Goal: Information Seeking & Learning: Check status

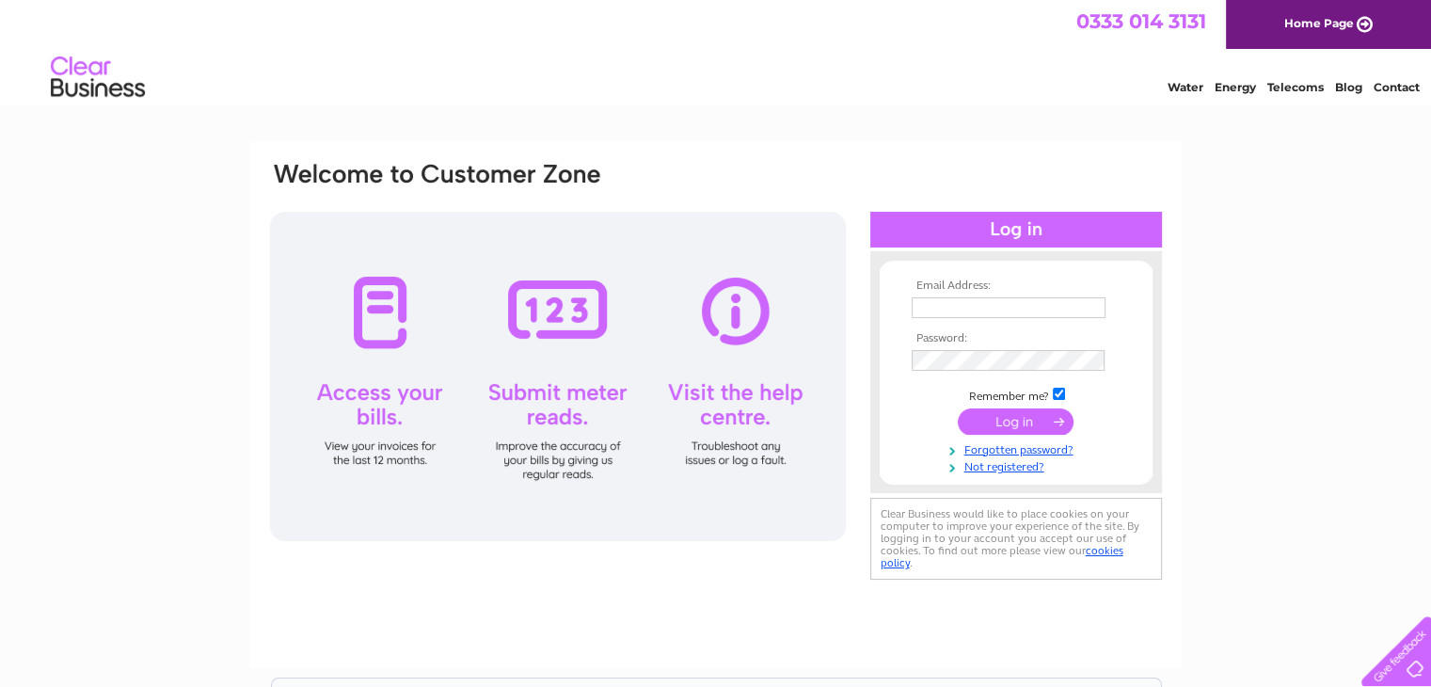
type input "info@callanishvisitorcentre.co.uk"
click at [1027, 422] on input "submit" at bounding box center [1015, 421] width 116 height 26
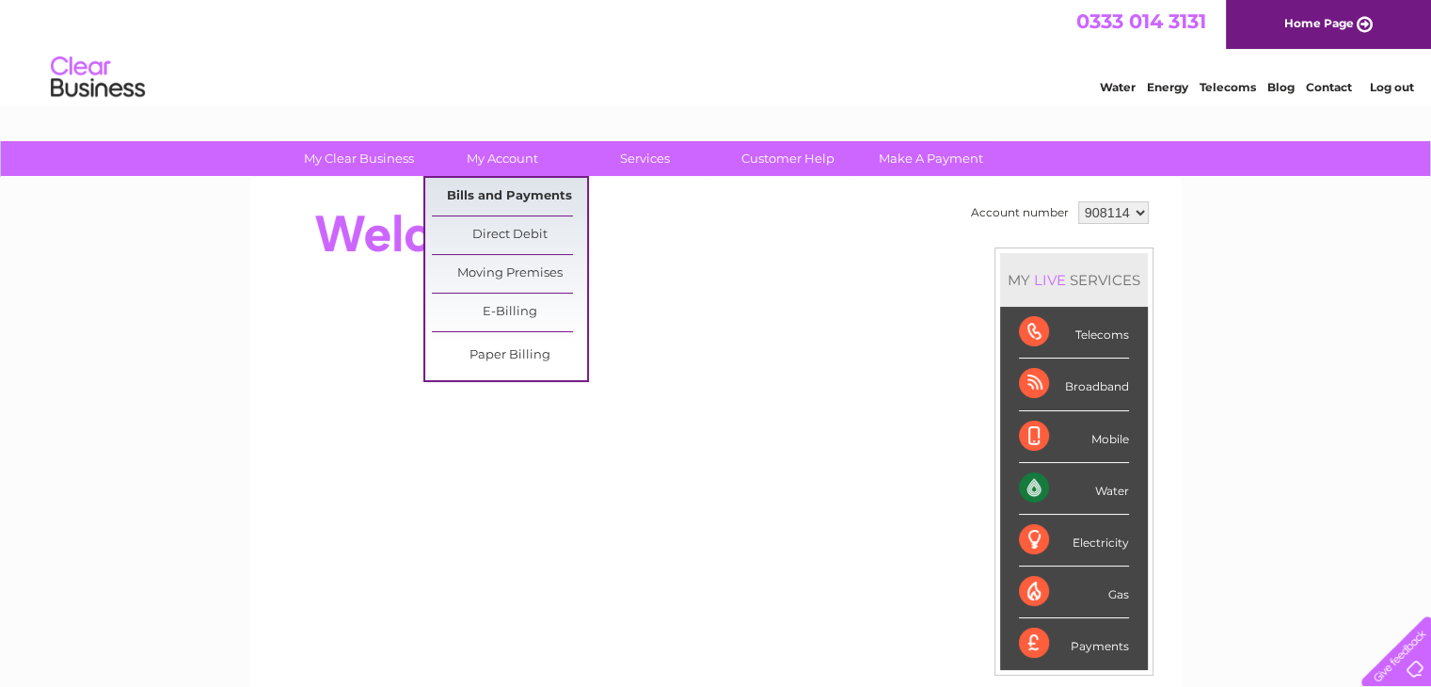
click at [492, 182] on link "Bills and Payments" at bounding box center [509, 197] width 155 height 38
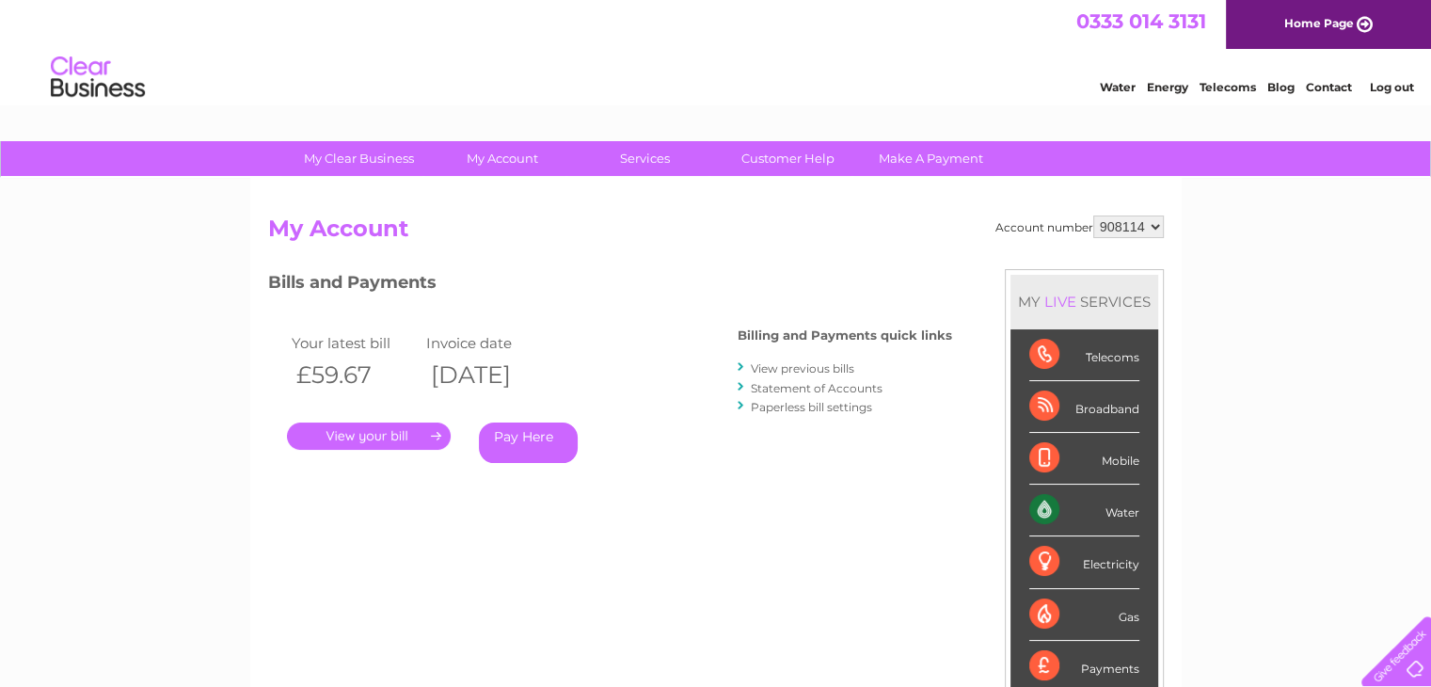
click at [414, 444] on link "." at bounding box center [369, 435] width 164 height 27
click at [826, 373] on link "View previous bills" at bounding box center [802, 368] width 103 height 14
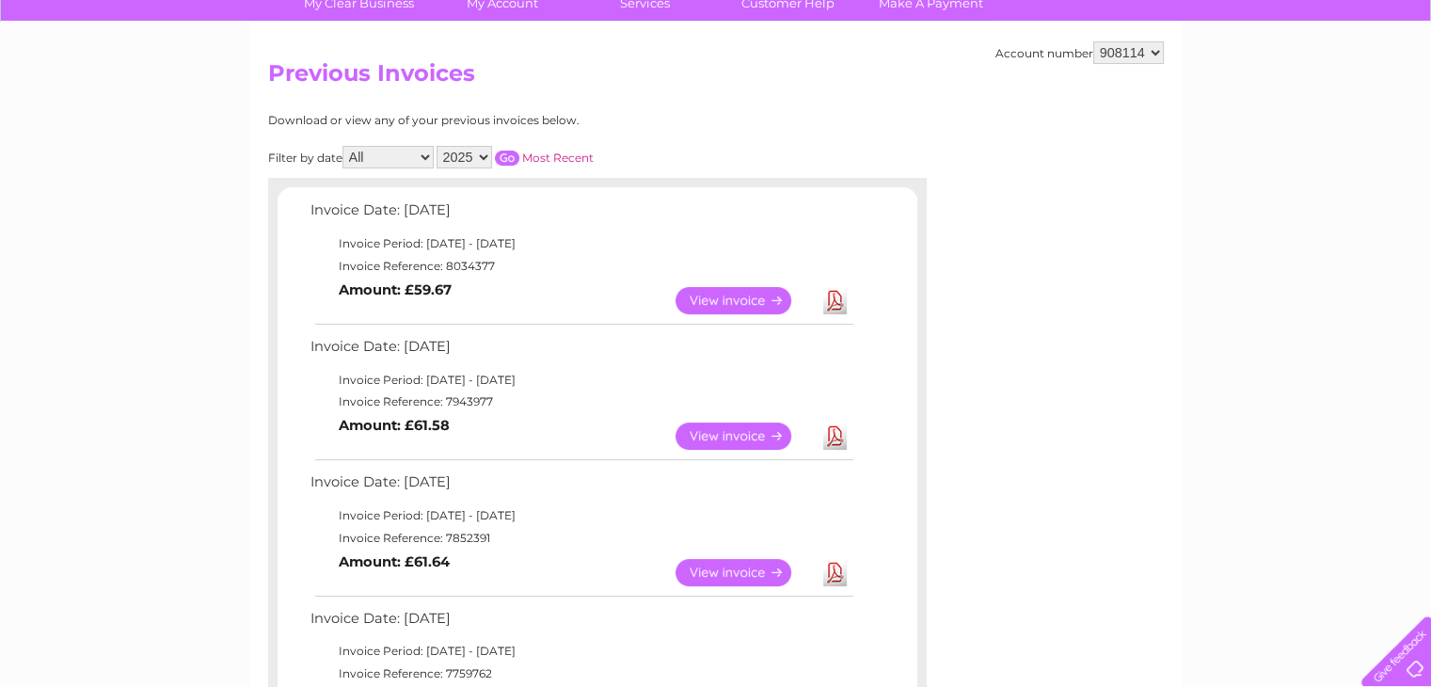
scroll to position [188, 0]
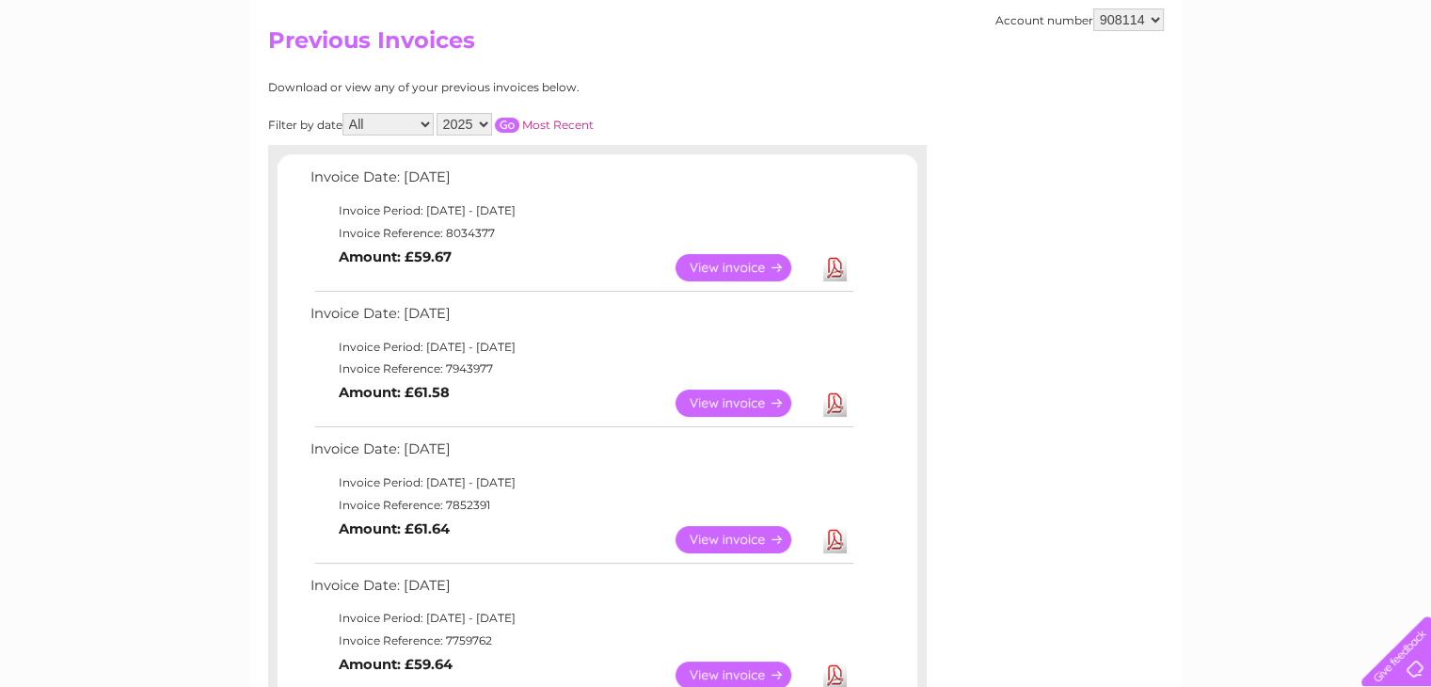
click at [688, 407] on link "View" at bounding box center [744, 402] width 138 height 27
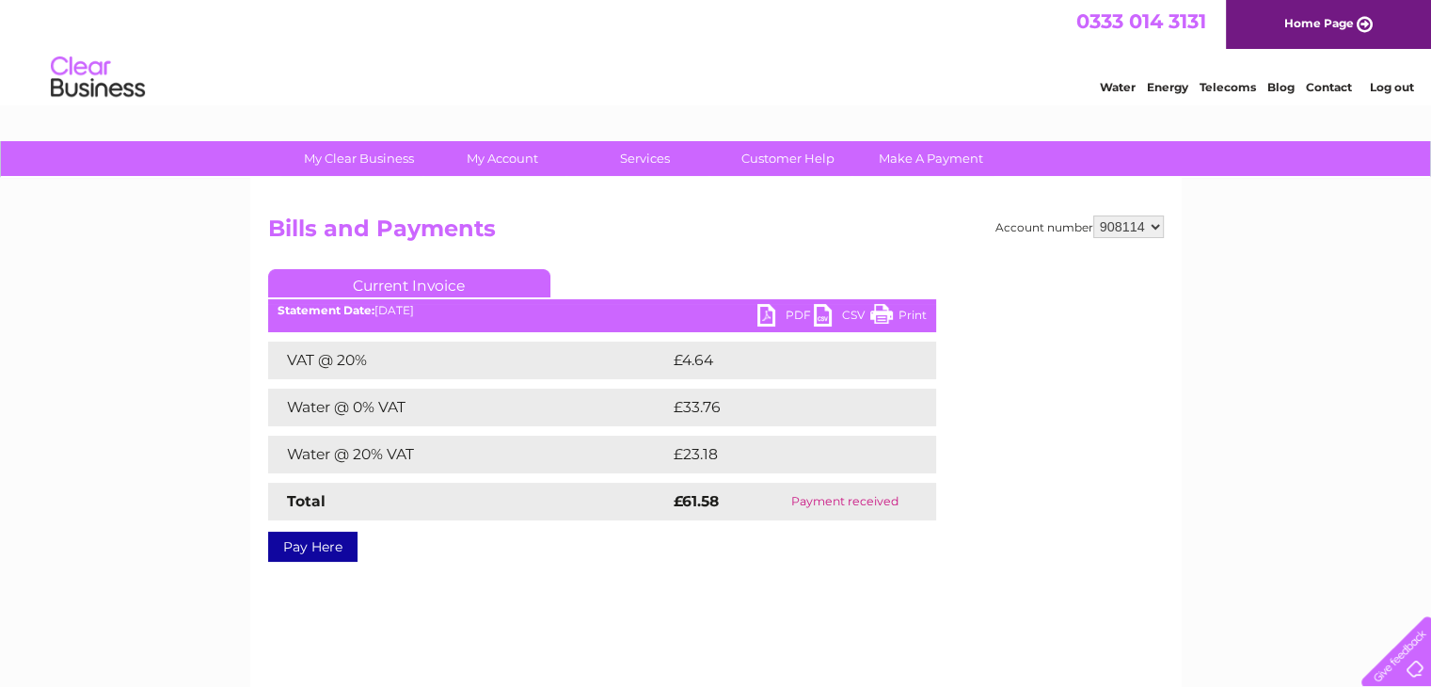
click at [772, 319] on link "PDF" at bounding box center [785, 317] width 56 height 27
click at [704, 403] on td "£33.76" at bounding box center [783, 407] width 229 height 38
copy td "33.76"
click at [701, 456] on td "£23.18" at bounding box center [783, 454] width 228 height 38
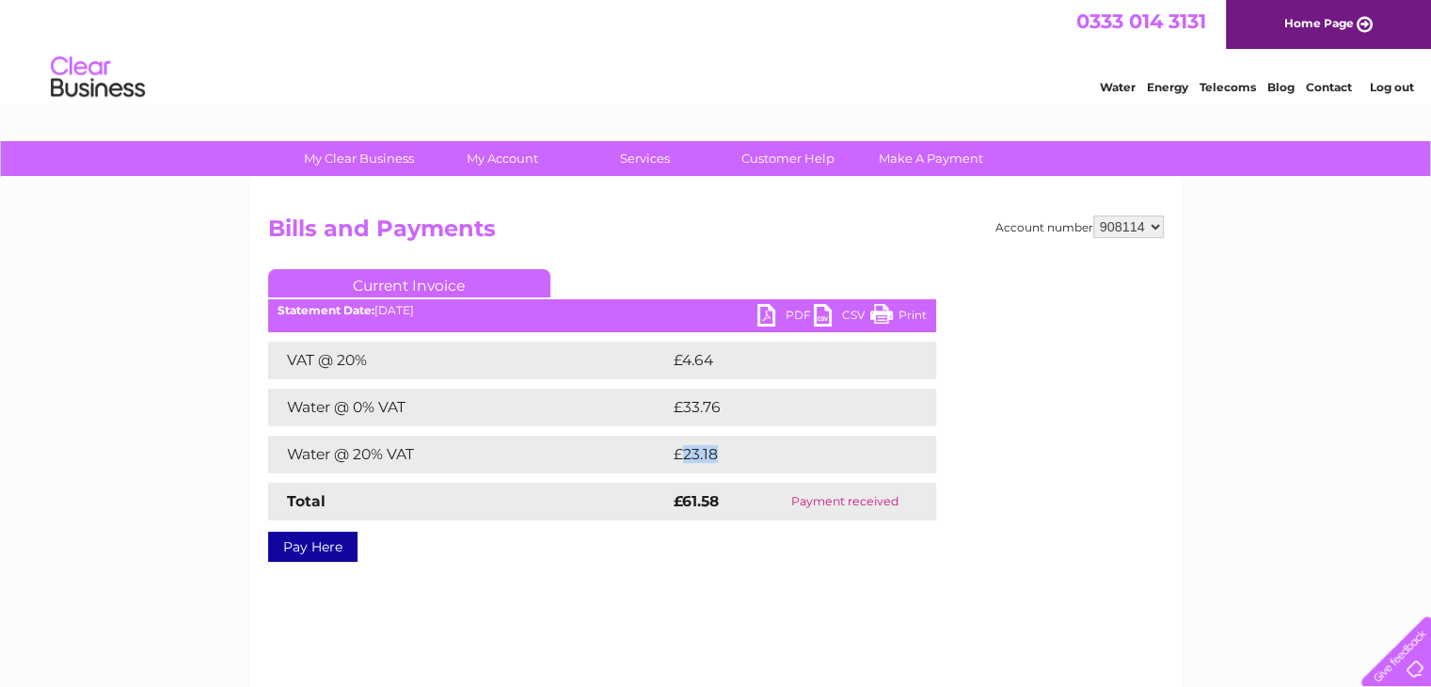
click at [701, 456] on td "£23.18" at bounding box center [783, 454] width 228 height 38
copy td "23.18"
click at [1136, 229] on select "908114 942712" at bounding box center [1128, 226] width 71 height 23
select select "942712"
click at [1093, 215] on select "908114 942712" at bounding box center [1128, 226] width 71 height 23
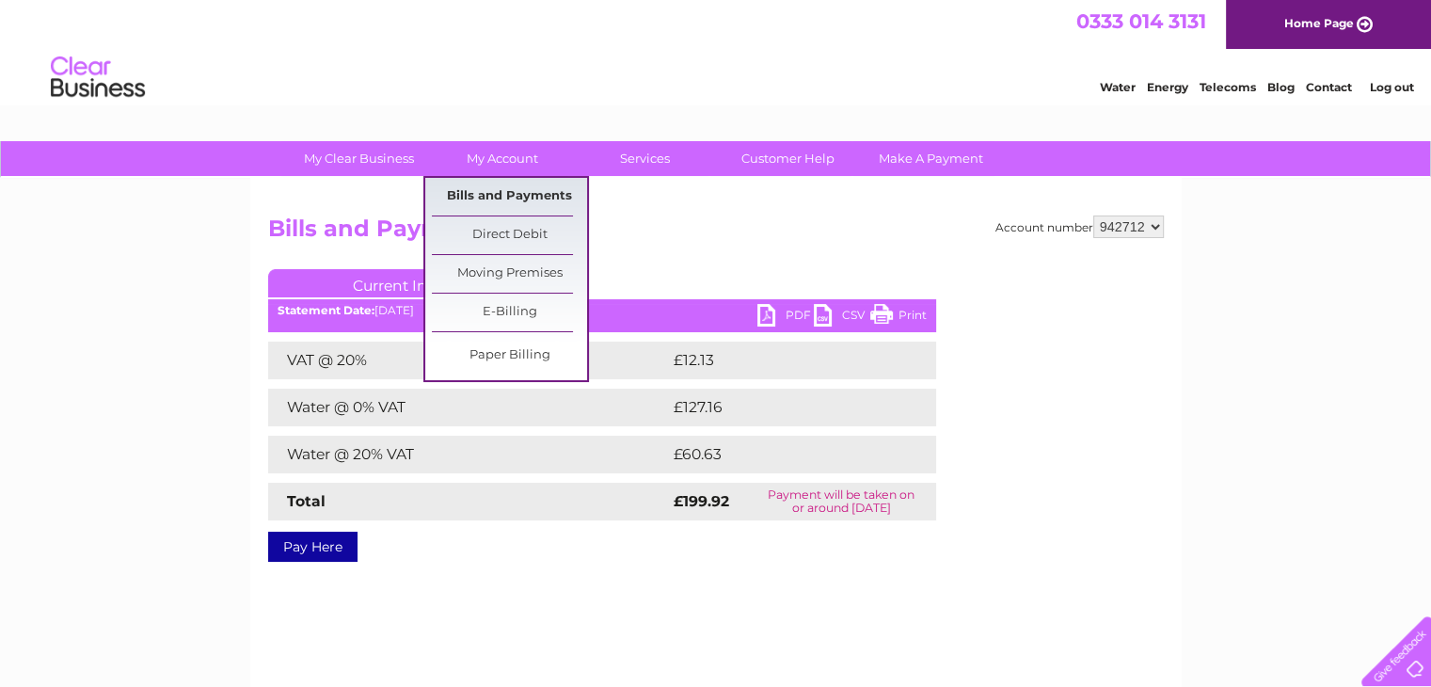
click at [511, 184] on link "Bills and Payments" at bounding box center [509, 197] width 155 height 38
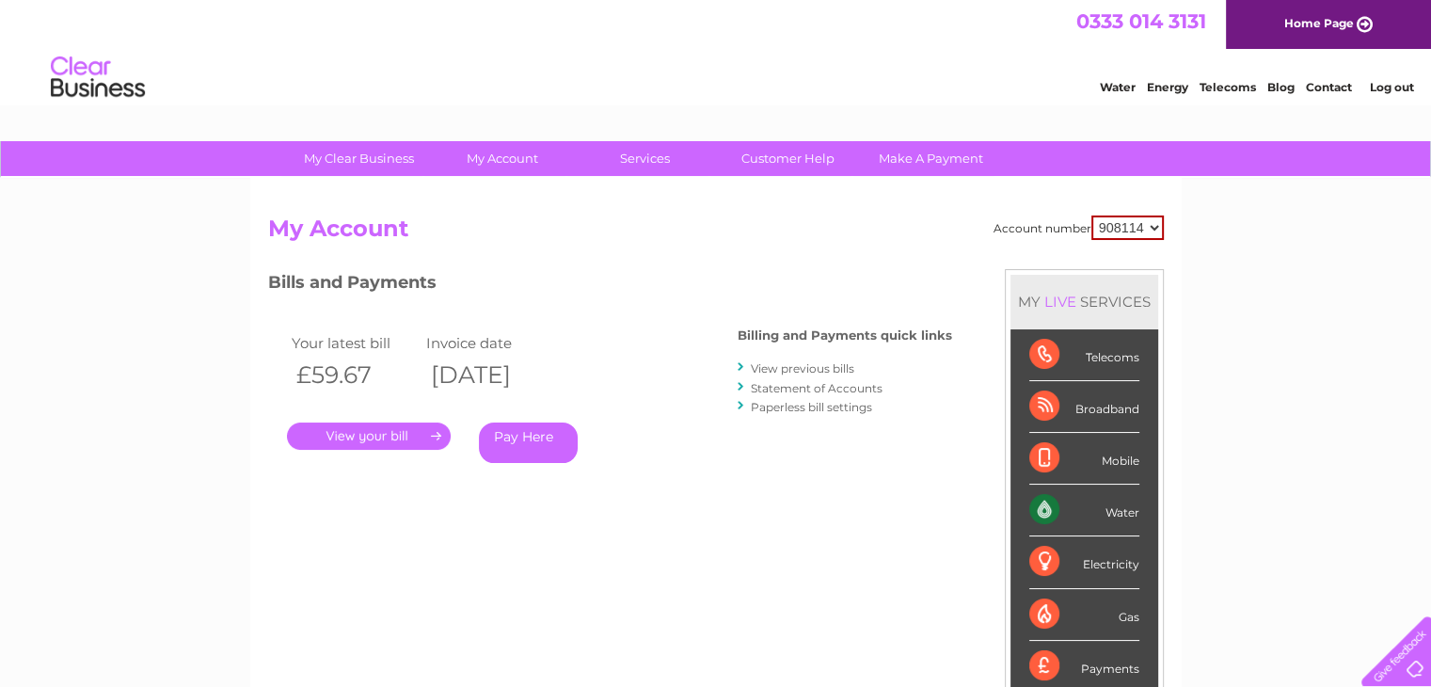
click at [786, 366] on link "View previous bills" at bounding box center [802, 368] width 103 height 14
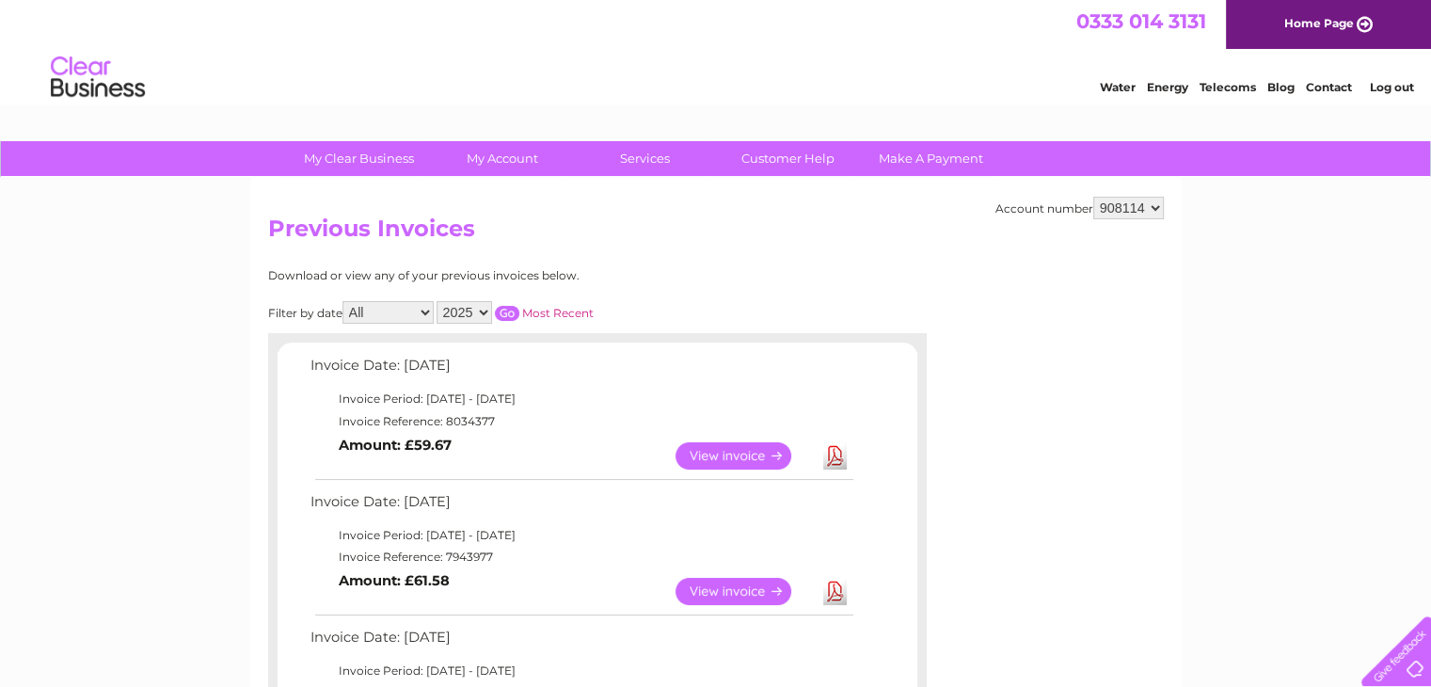
click at [729, 592] on link "View" at bounding box center [744, 590] width 138 height 27
click at [1115, 208] on select "908114 942712" at bounding box center [1128, 208] width 71 height 23
select select "942712"
click at [1093, 197] on select "908114 942712" at bounding box center [1128, 208] width 71 height 23
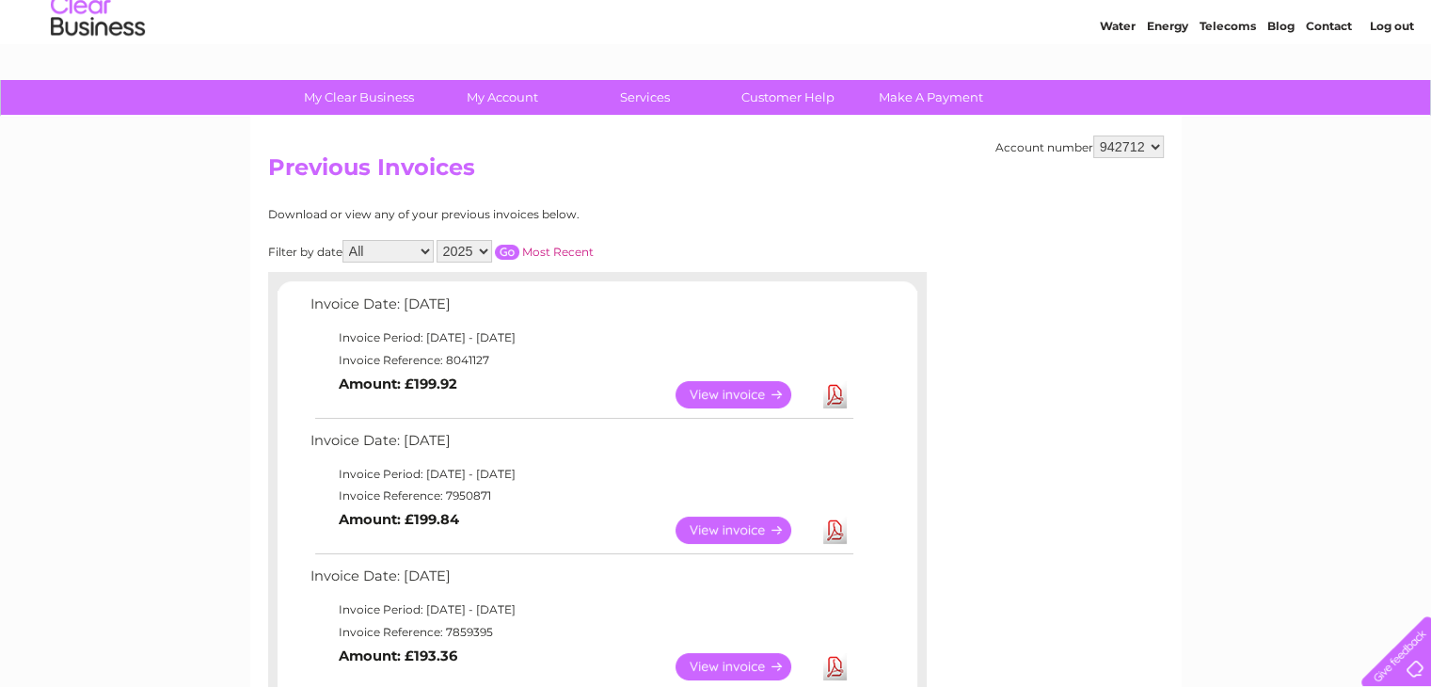
scroll to position [94, 0]
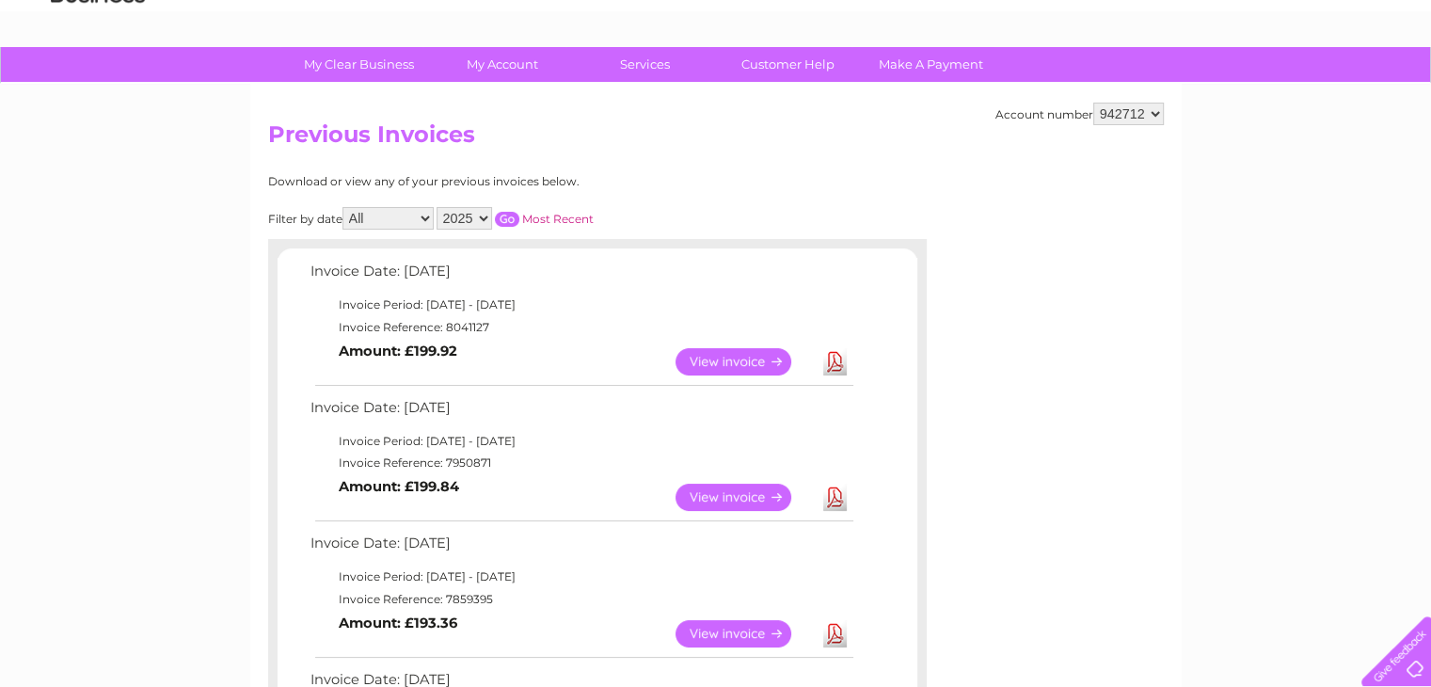
click at [760, 503] on link "View" at bounding box center [744, 496] width 138 height 27
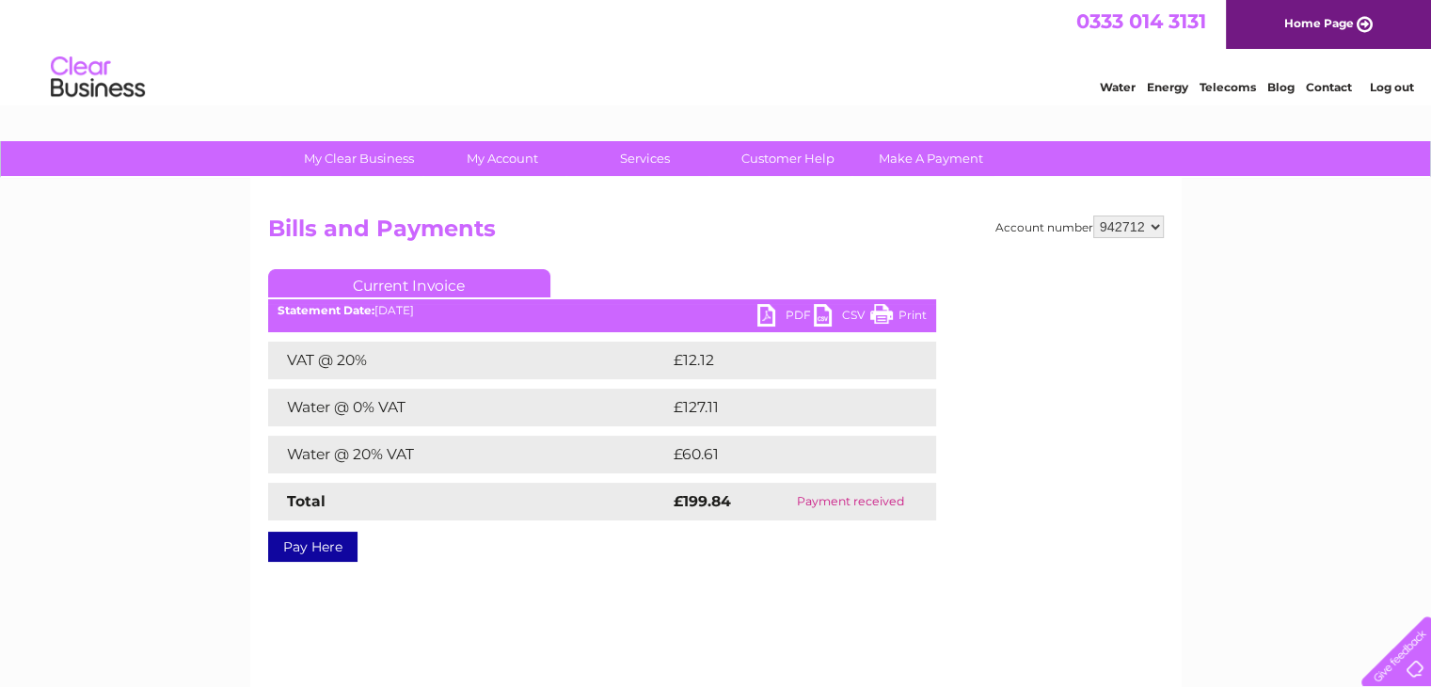
click at [773, 323] on link "PDF" at bounding box center [785, 317] width 56 height 27
click at [707, 405] on td "£127.11" at bounding box center [783, 407] width 228 height 38
click at [707, 403] on td "£127.11" at bounding box center [783, 407] width 228 height 38
click at [707, 402] on td "£127.11" at bounding box center [783, 407] width 228 height 38
copy td "127.11"
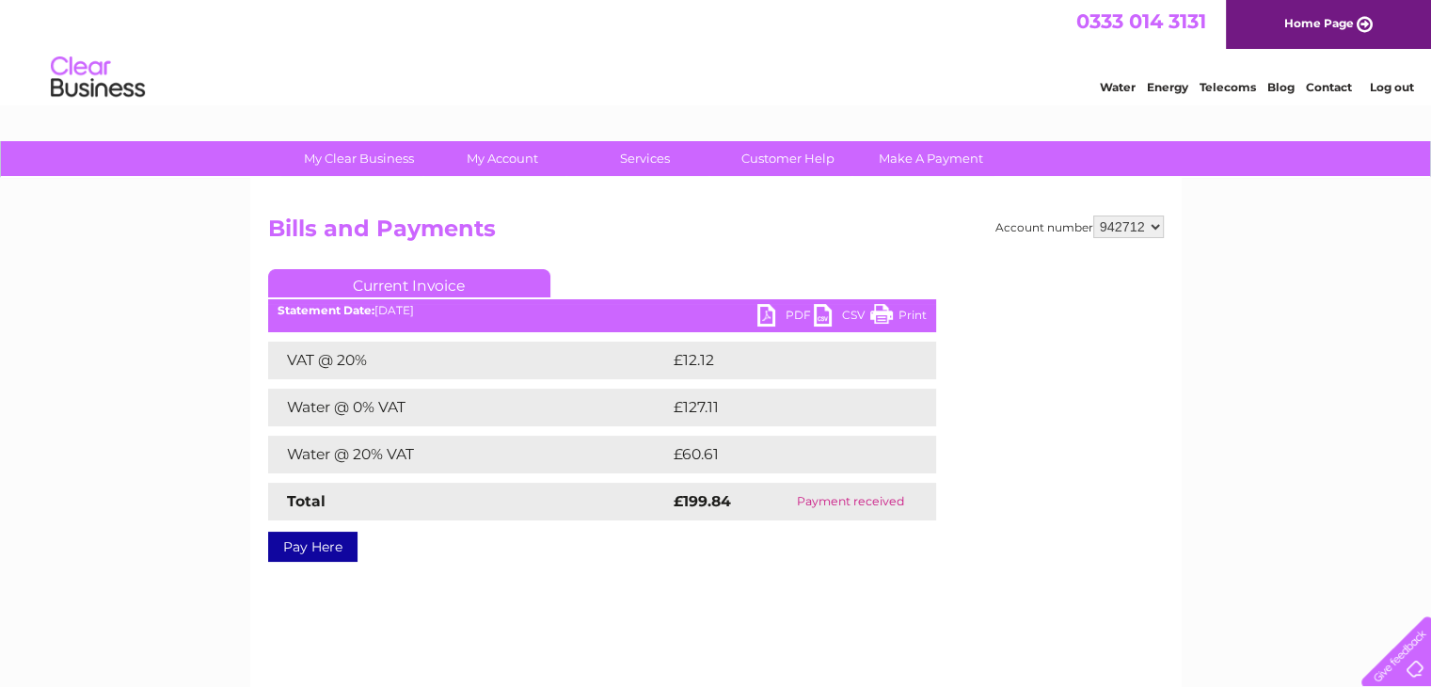
click at [705, 453] on td "£60.61" at bounding box center [783, 454] width 228 height 38
copy td "60.61"
